Goal: Find specific page/section

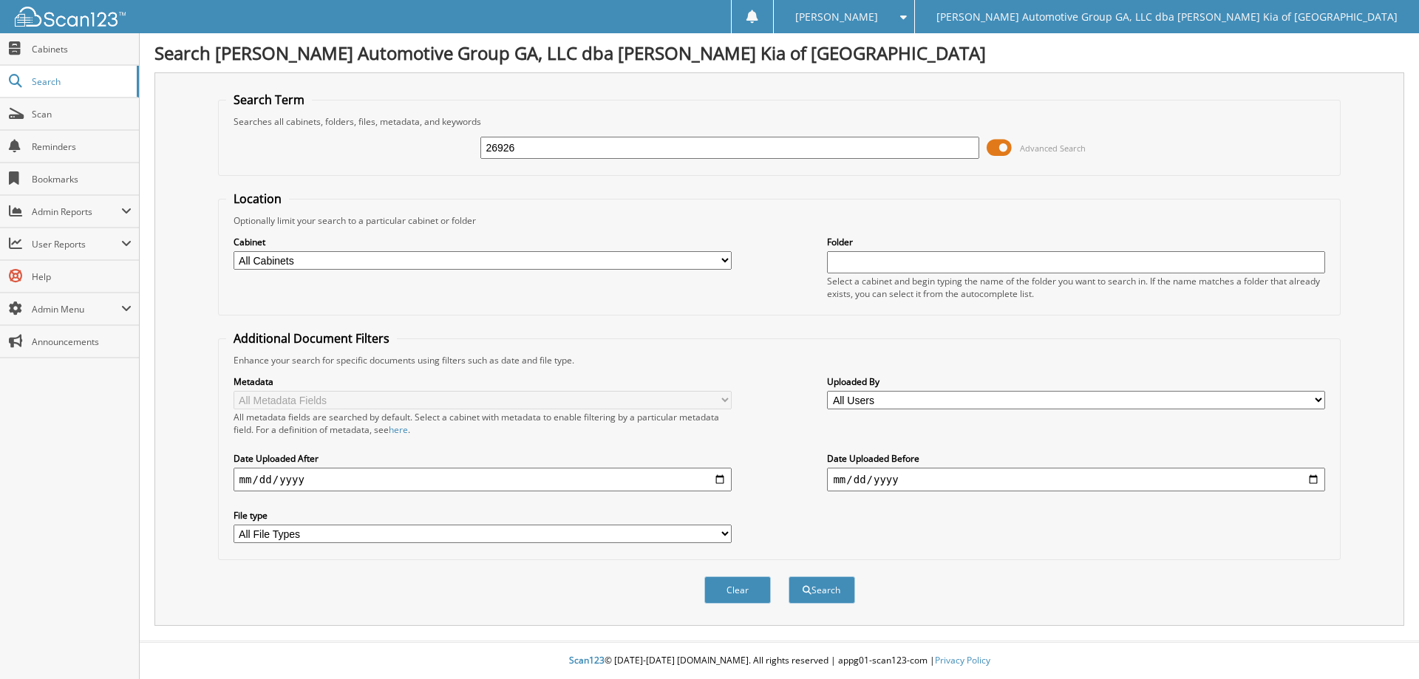
type input "26926"
click at [789, 576] on button "Search" at bounding box center [822, 589] width 67 height 27
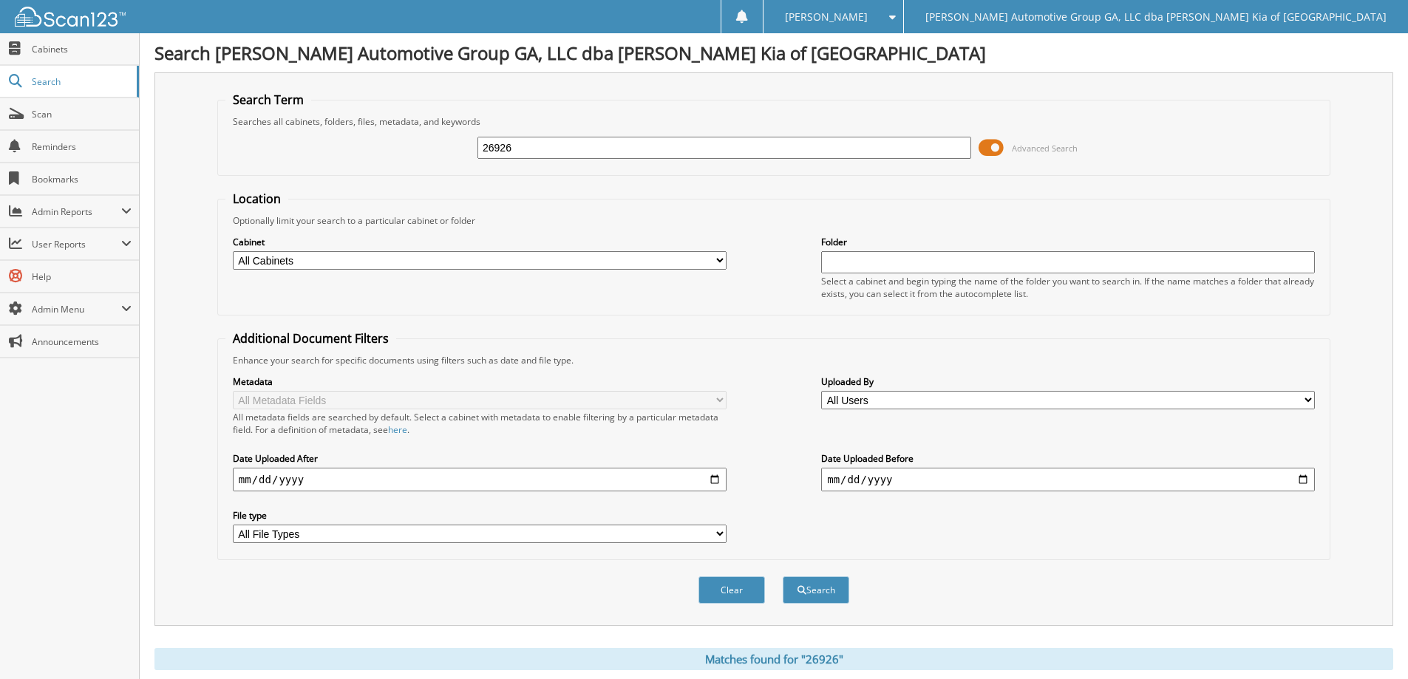
click at [981, 144] on span at bounding box center [990, 148] width 25 height 22
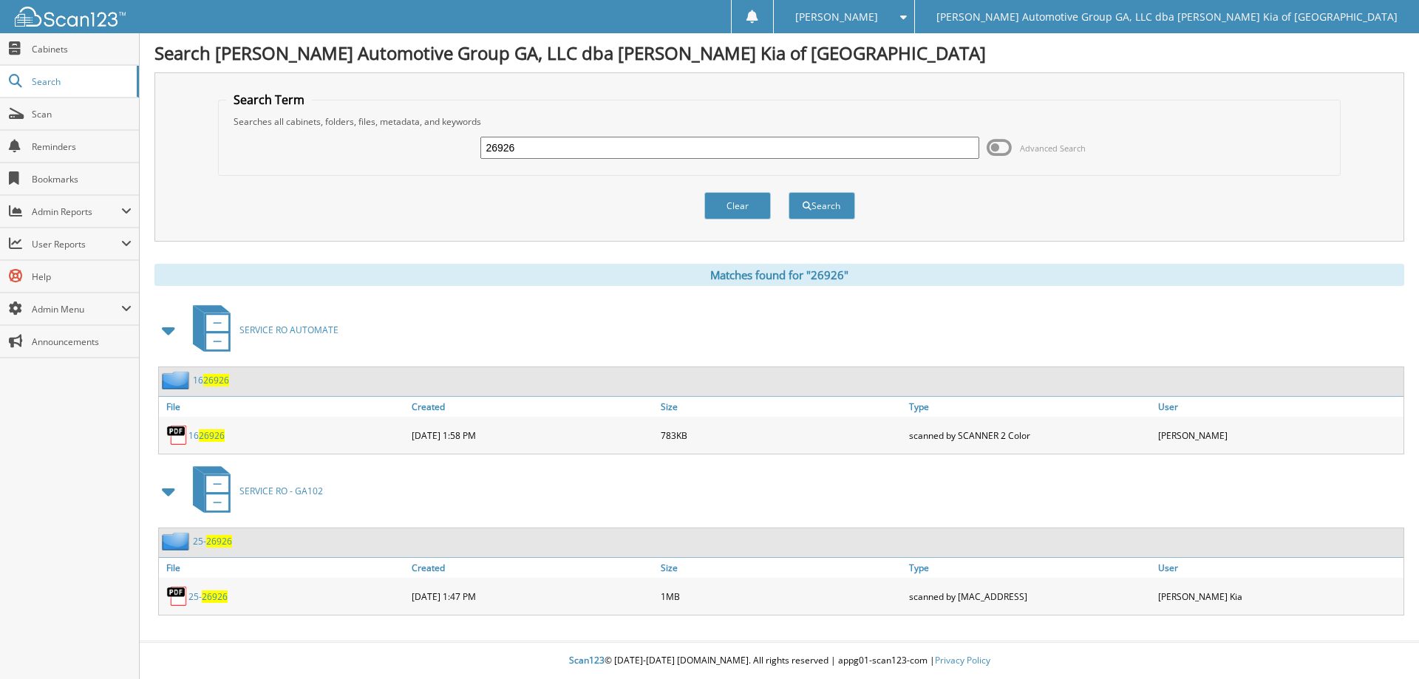
click at [218, 596] on span "26926" at bounding box center [215, 596] width 26 height 13
click at [551, 148] on input "26926" at bounding box center [729, 148] width 498 height 22
type input "46979"
click at [789, 192] on button "Search" at bounding box center [822, 205] width 67 height 27
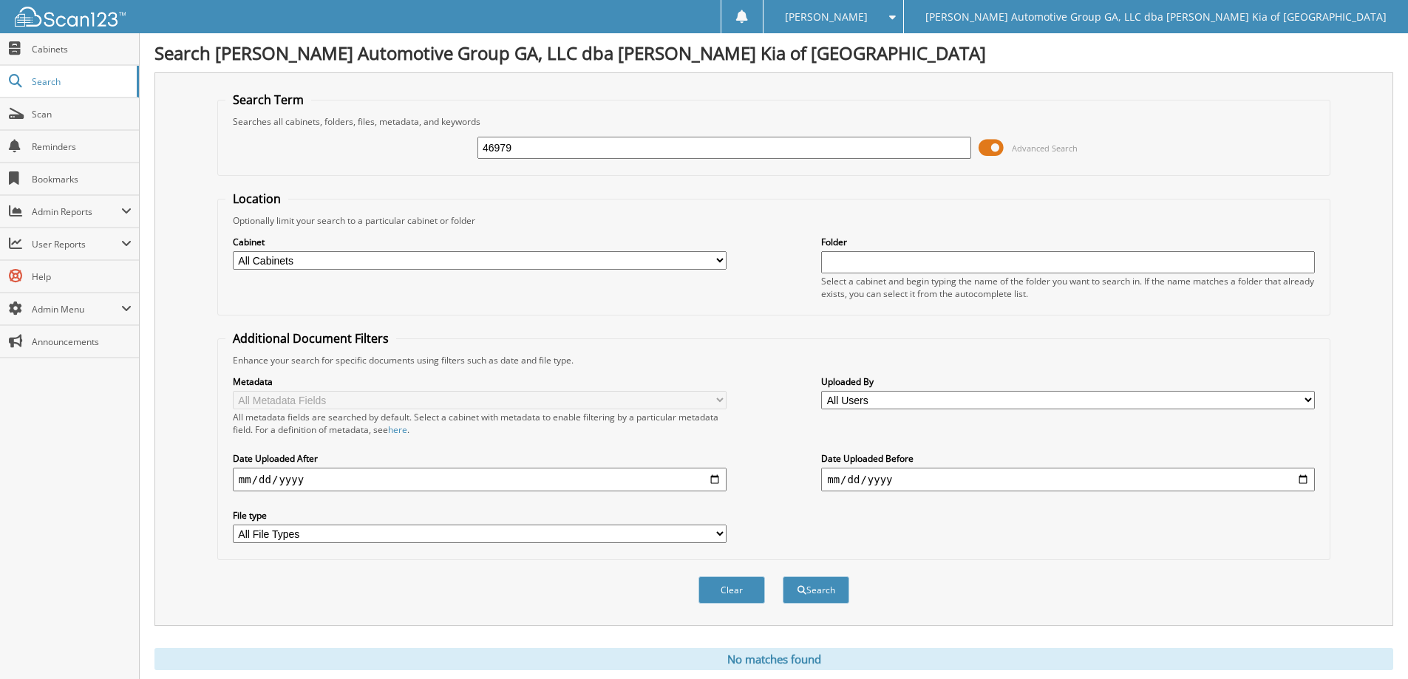
click at [986, 150] on span at bounding box center [990, 148] width 25 height 22
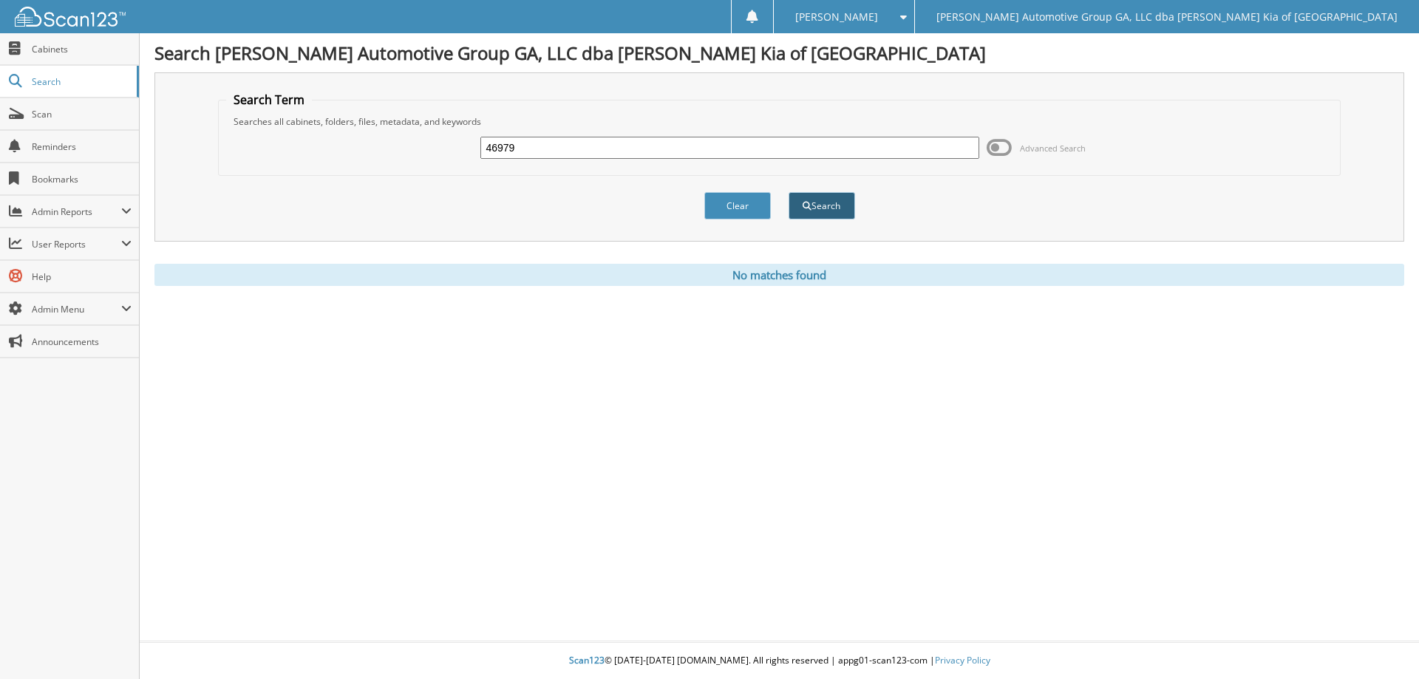
click at [830, 199] on button "Search" at bounding box center [822, 205] width 67 height 27
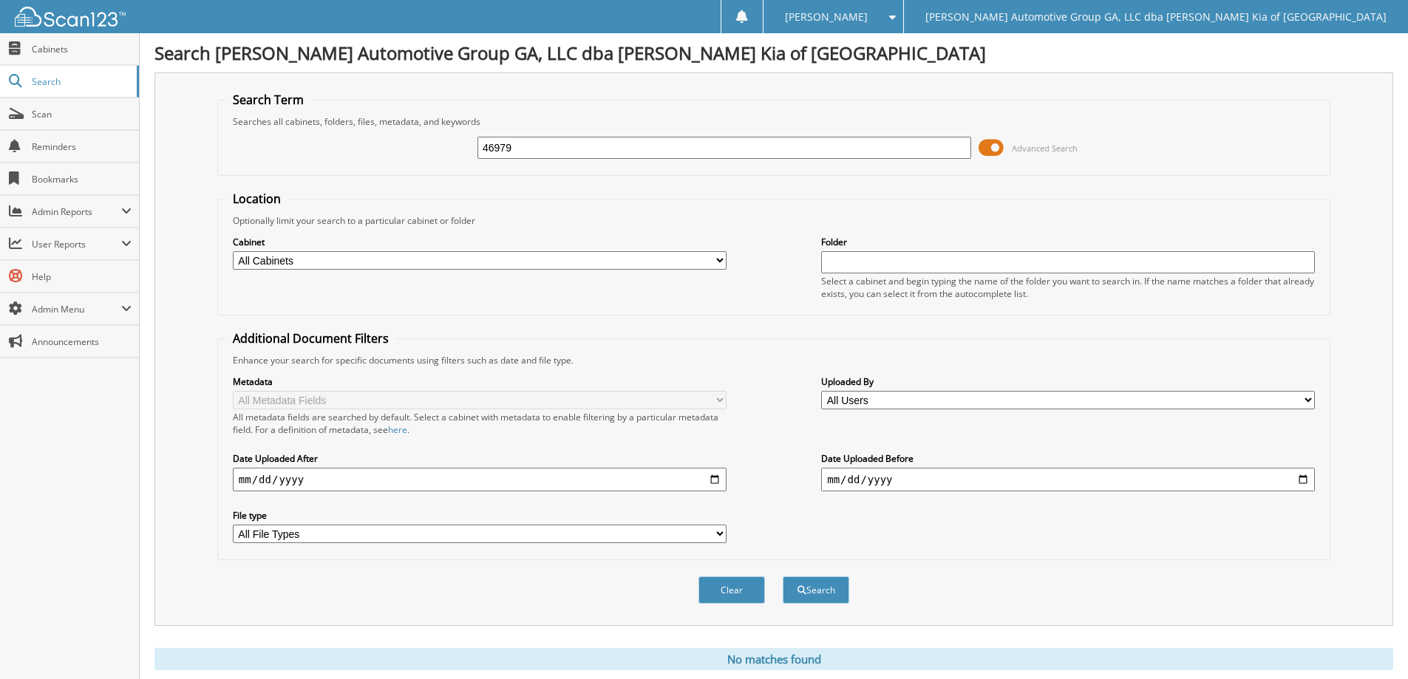
click at [984, 142] on span at bounding box center [990, 148] width 25 height 22
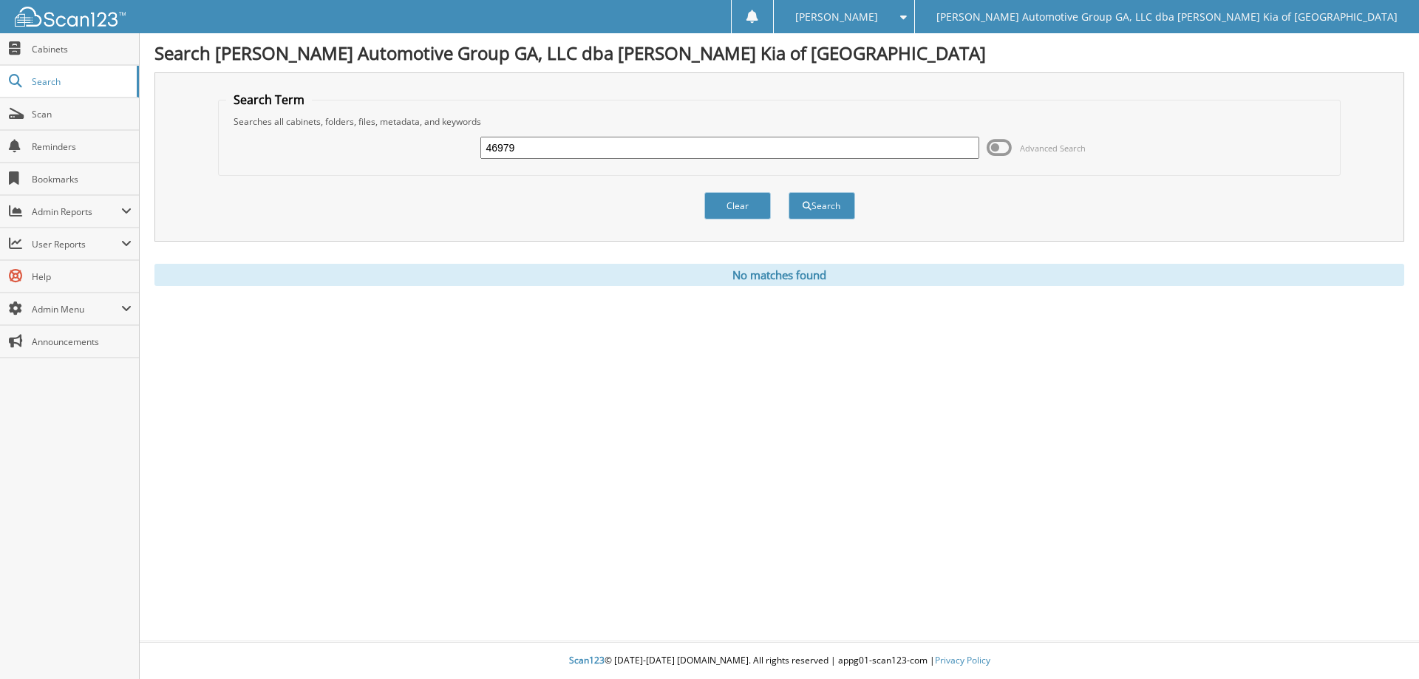
click at [565, 149] on input "46979" at bounding box center [729, 148] width 498 height 22
click at [564, 153] on input "46979" at bounding box center [729, 148] width 498 height 22
type input "46940"
click at [789, 192] on button "Search" at bounding box center [822, 205] width 67 height 27
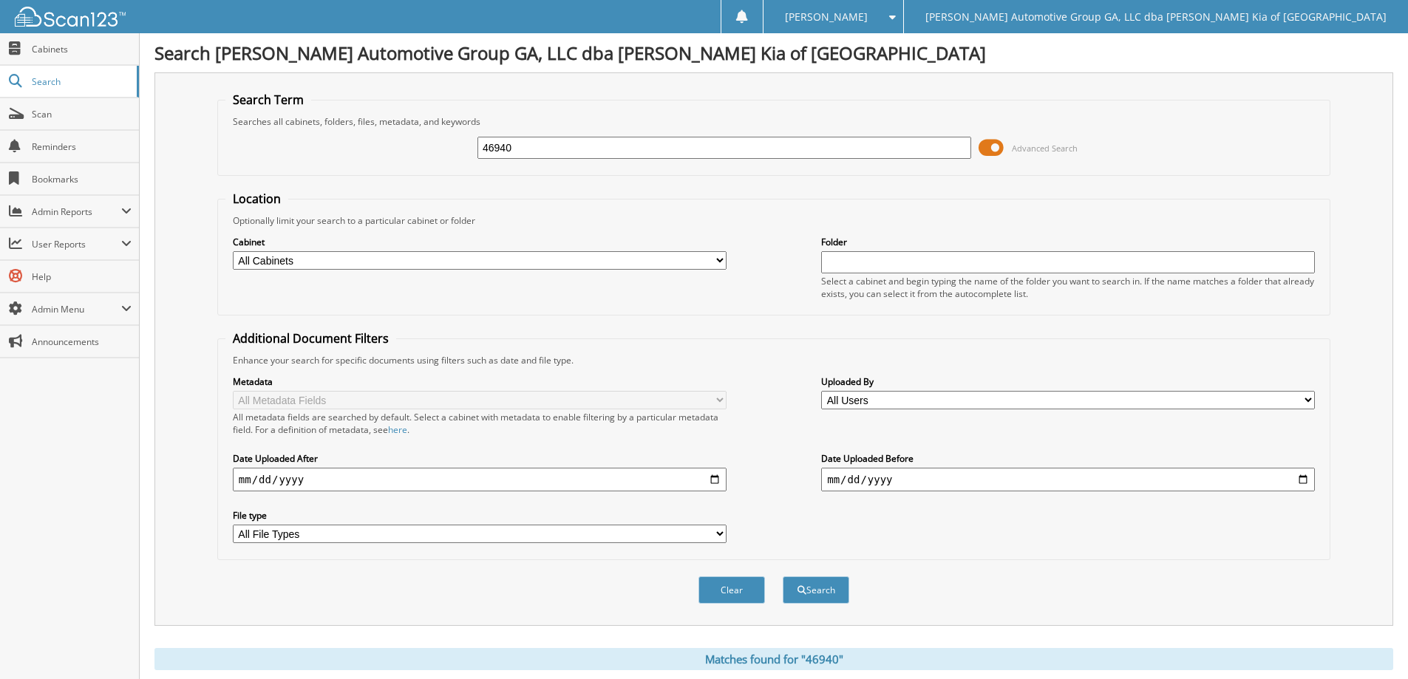
click at [987, 148] on span at bounding box center [990, 148] width 25 height 22
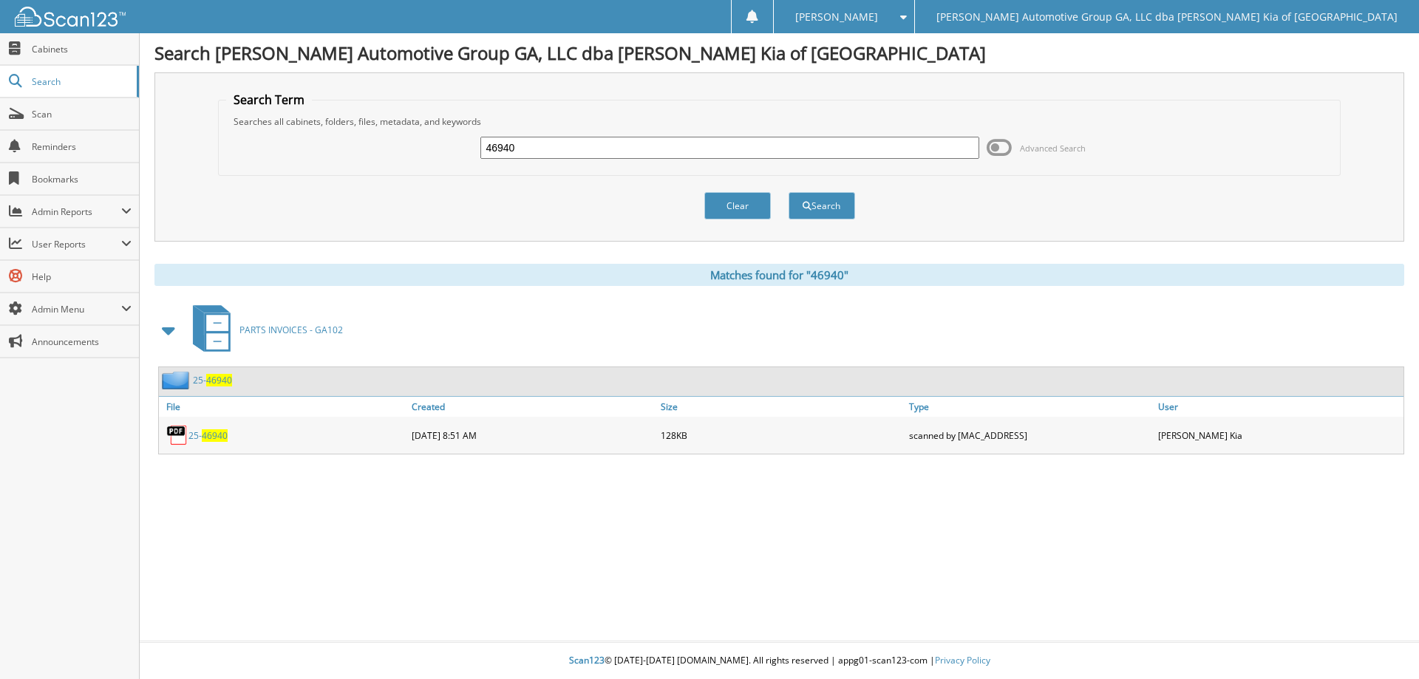
click at [211, 434] on span "46940" at bounding box center [215, 435] width 26 height 13
